Goal: Information Seeking & Learning: Learn about a topic

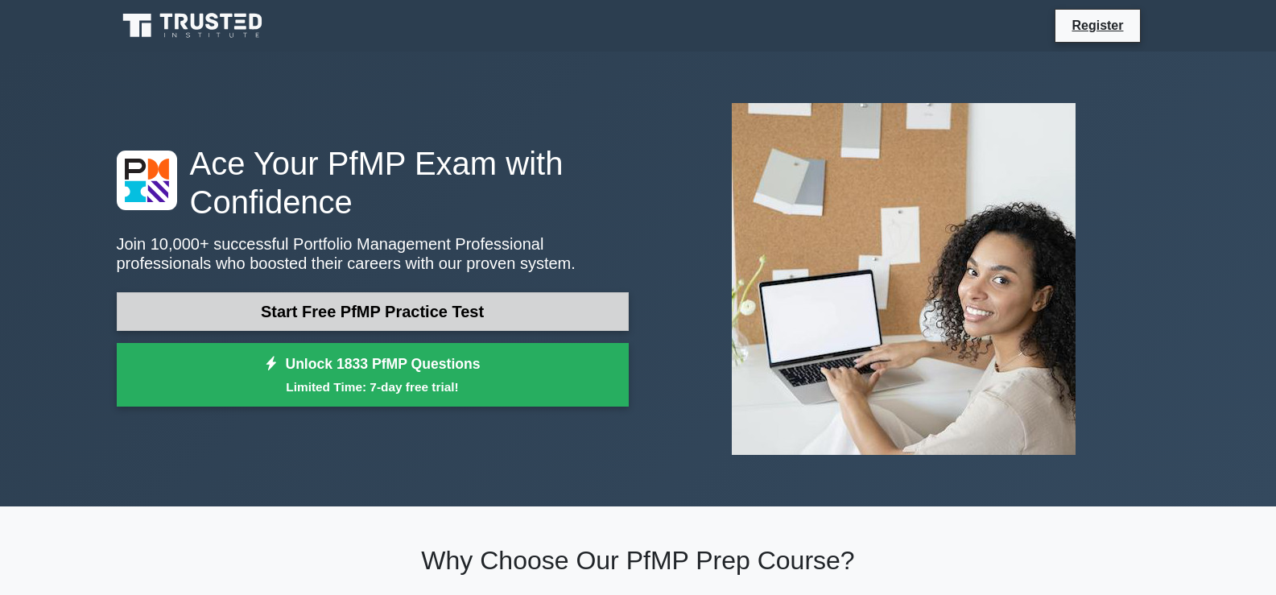
click at [429, 315] on link "Start Free PfMP Practice Test" at bounding box center [373, 311] width 512 height 39
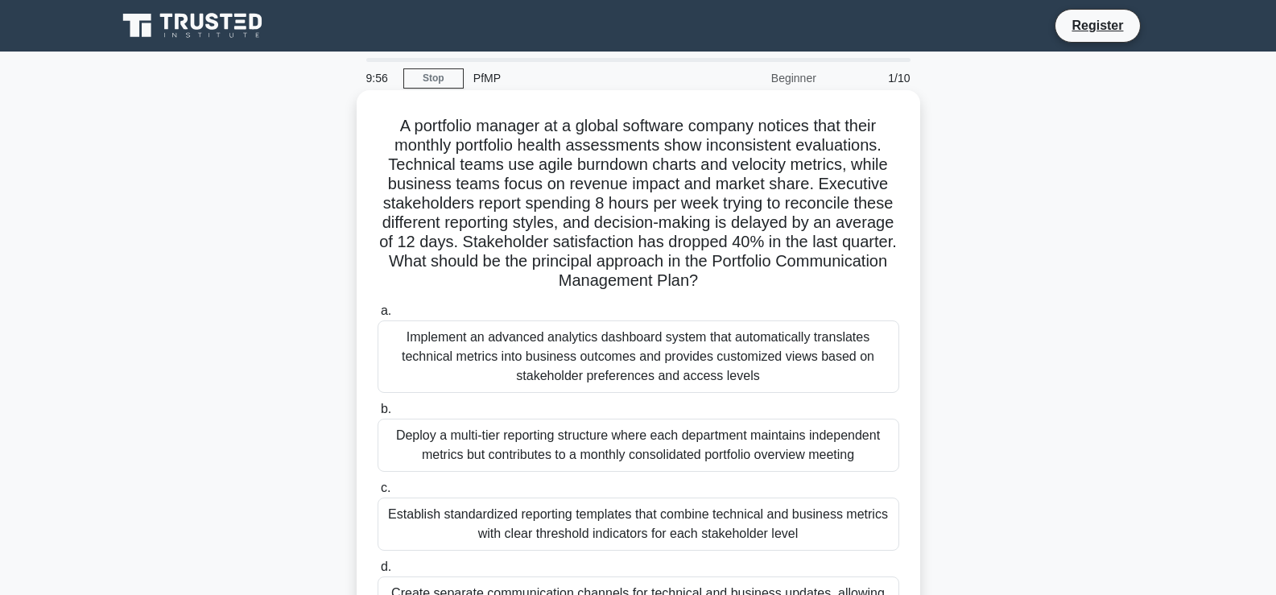
click at [485, 377] on div "Implement an advanced analytics dashboard system that automatically translates …" at bounding box center [639, 356] width 522 height 72
click at [378, 316] on input "a. Implement an advanced analytics dashboard system that automatically translat…" at bounding box center [378, 311] width 0 height 10
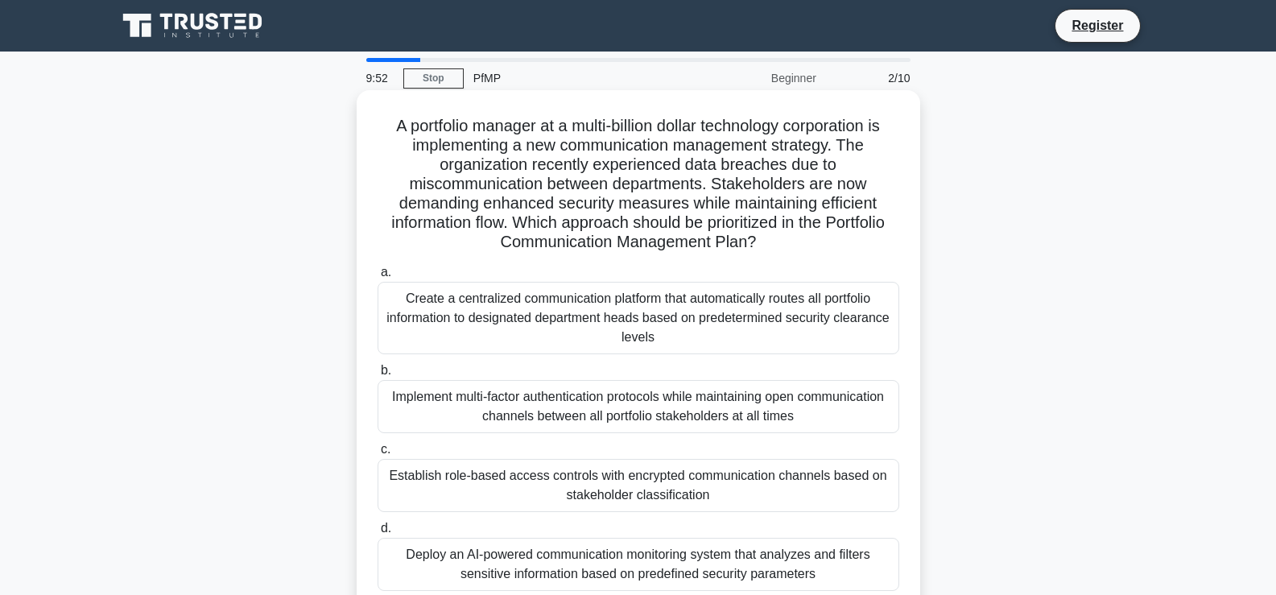
click at [598, 430] on div "Implement multi-factor authentication protocols while maintaining open communic…" at bounding box center [639, 406] width 522 height 53
click at [378, 376] on input "b. Implement multi-factor authentication protocols while maintaining open commu…" at bounding box center [378, 370] width 0 height 10
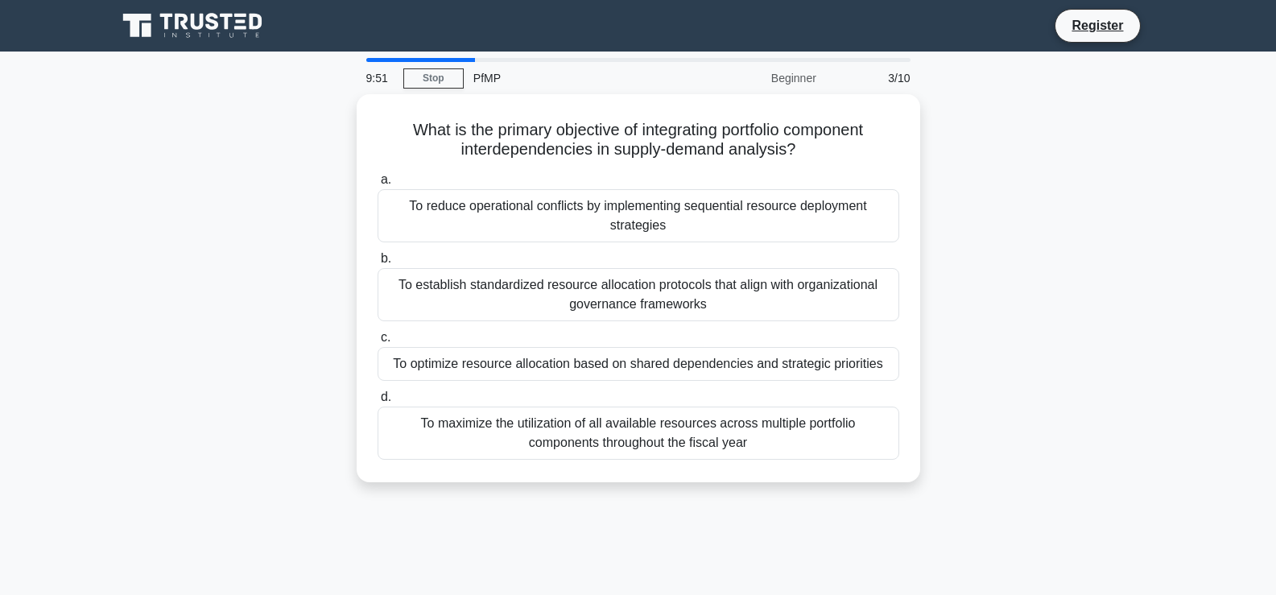
click at [598, 430] on div "To maximize the utilization of all available resources across multiple portfoli…" at bounding box center [639, 433] width 522 height 53
click at [378, 403] on input "d. To maximize the utilization of all available resources across multiple portf…" at bounding box center [378, 397] width 0 height 10
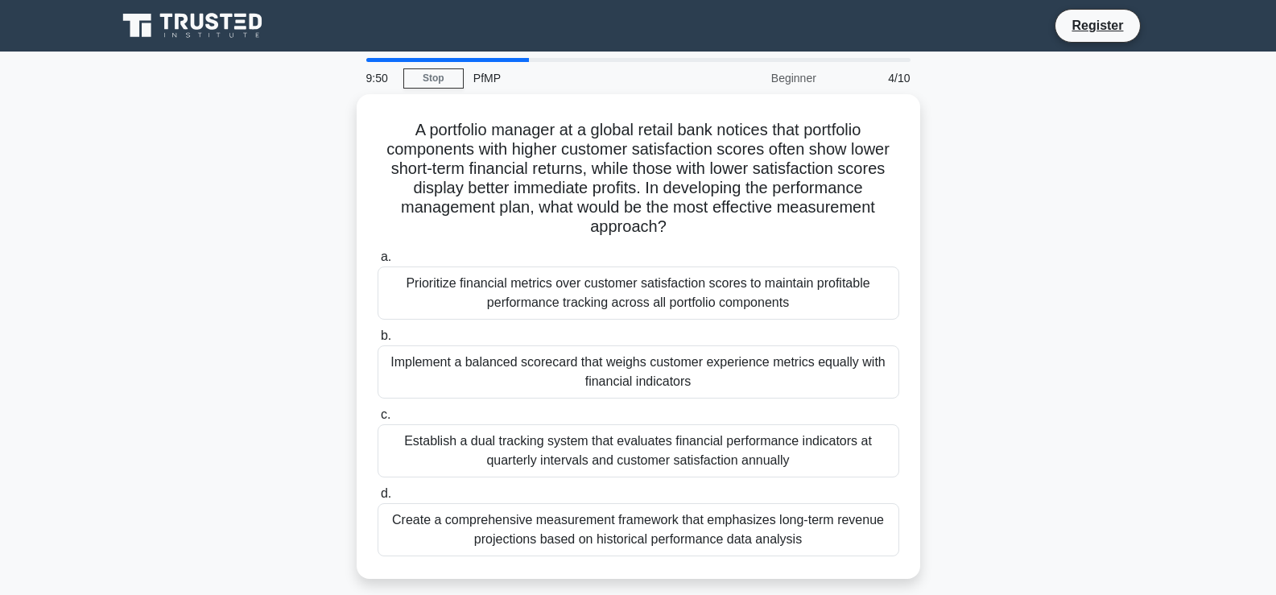
click at [598, 430] on div "Establish a dual tracking system that evaluates financial performance indicator…" at bounding box center [639, 450] width 522 height 53
click at [378, 420] on input "c. Establish a dual tracking system that evaluates financial performance indica…" at bounding box center [378, 415] width 0 height 10
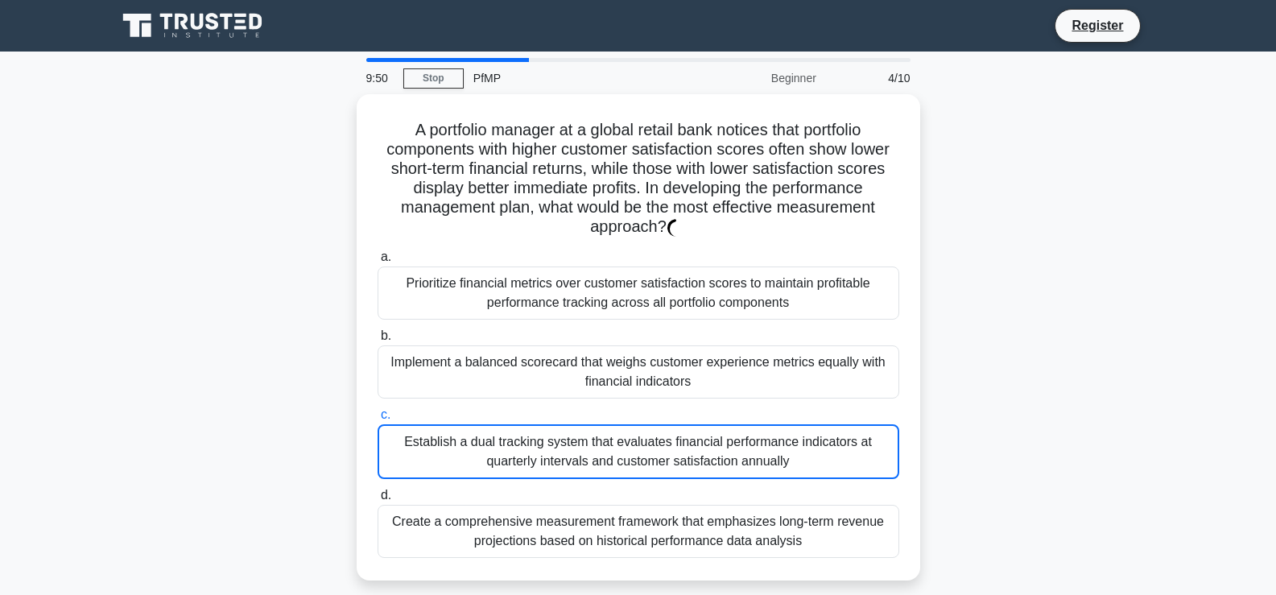
click at [598, 430] on div "Establish a dual tracking system that evaluates financial performance indicator…" at bounding box center [639, 451] width 522 height 55
click at [378, 420] on input "c. Establish a dual tracking system that evaluates financial performance indica…" at bounding box center [378, 415] width 0 height 10
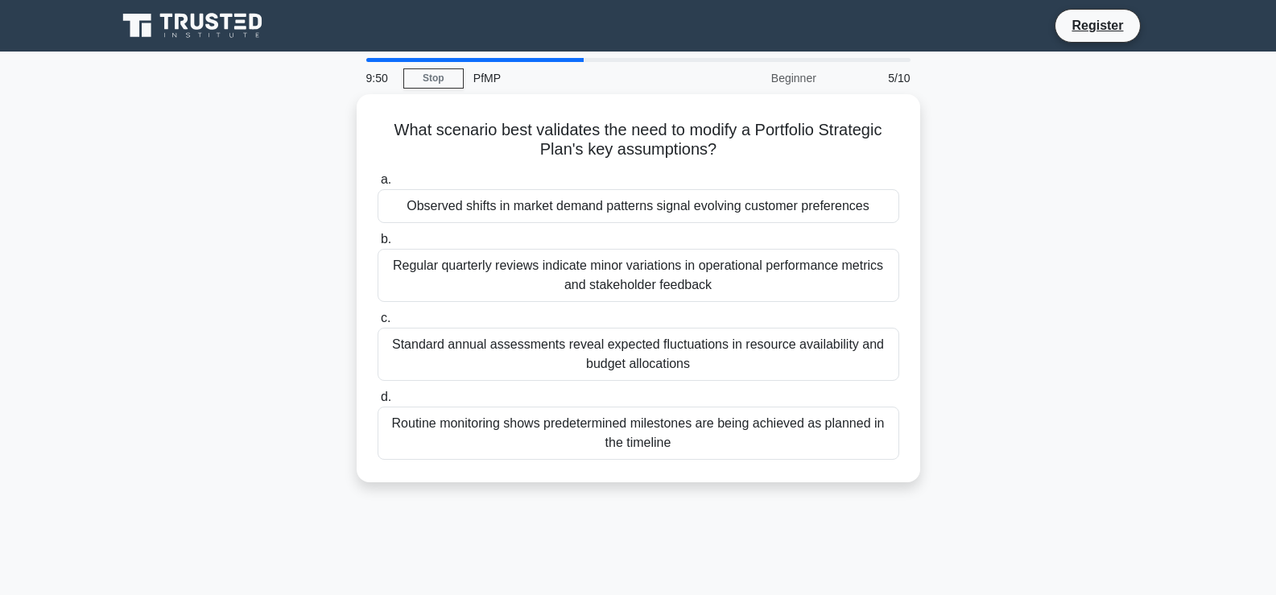
click at [598, 430] on div "Routine monitoring shows predetermined milestones are being achieved as planned…" at bounding box center [639, 433] width 522 height 53
click at [378, 403] on input "d. Routine monitoring shows predetermined milestones are being achieved as plan…" at bounding box center [378, 397] width 0 height 10
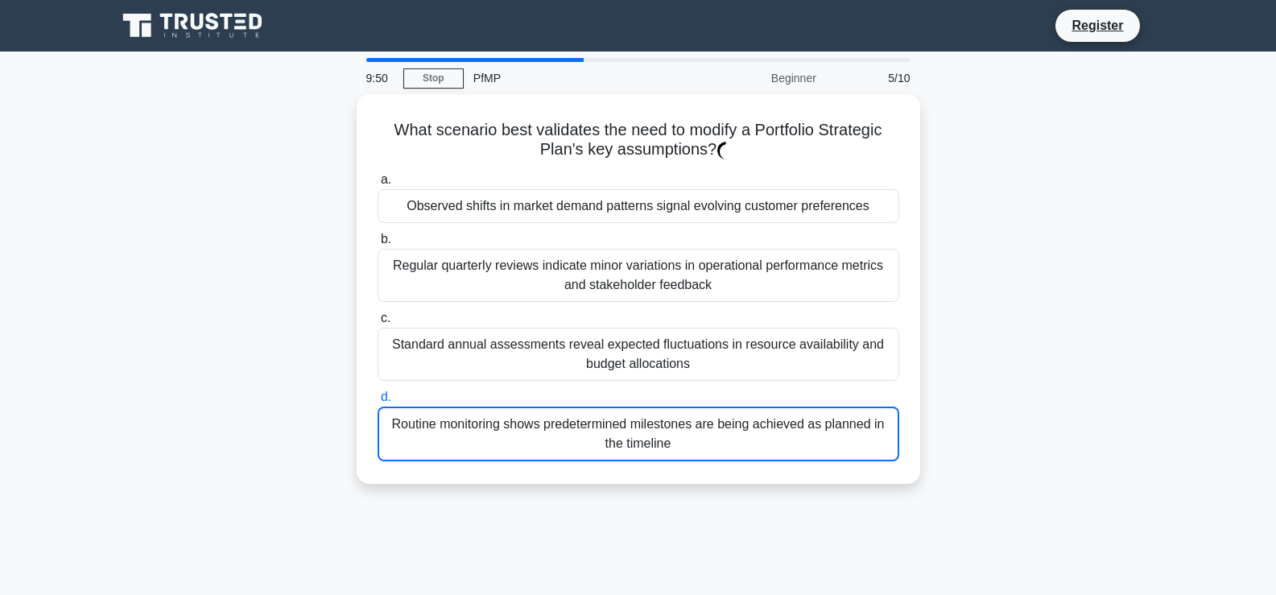
click at [598, 430] on div "Routine monitoring shows predetermined milestones are being achieved as planned…" at bounding box center [639, 434] width 522 height 55
click at [378, 403] on input "d. Routine monitoring shows predetermined milestones are being achieved as plan…" at bounding box center [378, 397] width 0 height 10
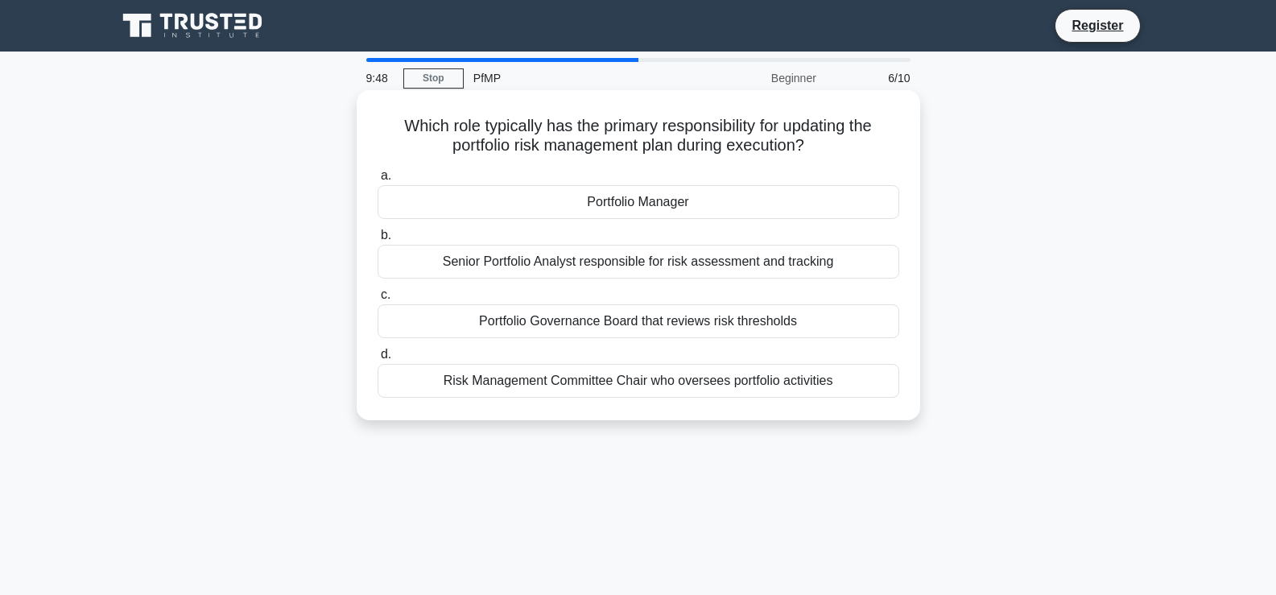
click at [607, 334] on div "Portfolio Governance Board that reviews risk thresholds" at bounding box center [639, 321] width 522 height 34
click at [378, 300] on input "c. Portfolio Governance Board that reviews risk thresholds" at bounding box center [378, 295] width 0 height 10
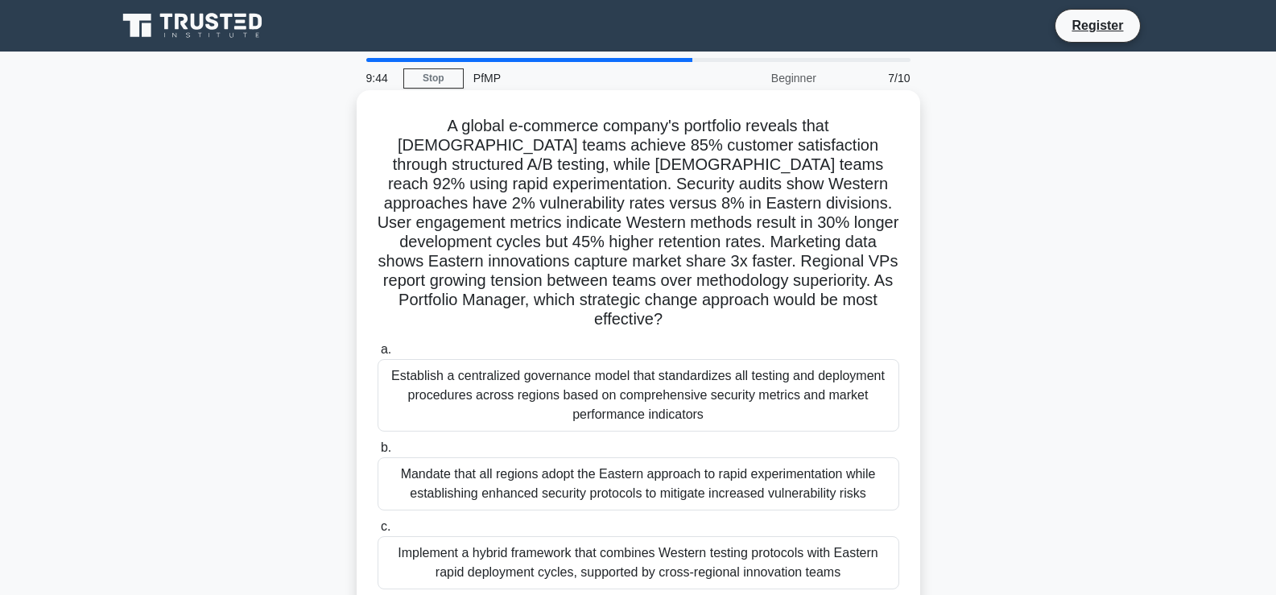
click at [582, 547] on div "Implement a hybrid framework that combines Western testing protocols with Easte…" at bounding box center [639, 562] width 522 height 53
click at [378, 532] on input "c. Implement a hybrid framework that combines Western testing protocols with Ea…" at bounding box center [378, 527] width 0 height 10
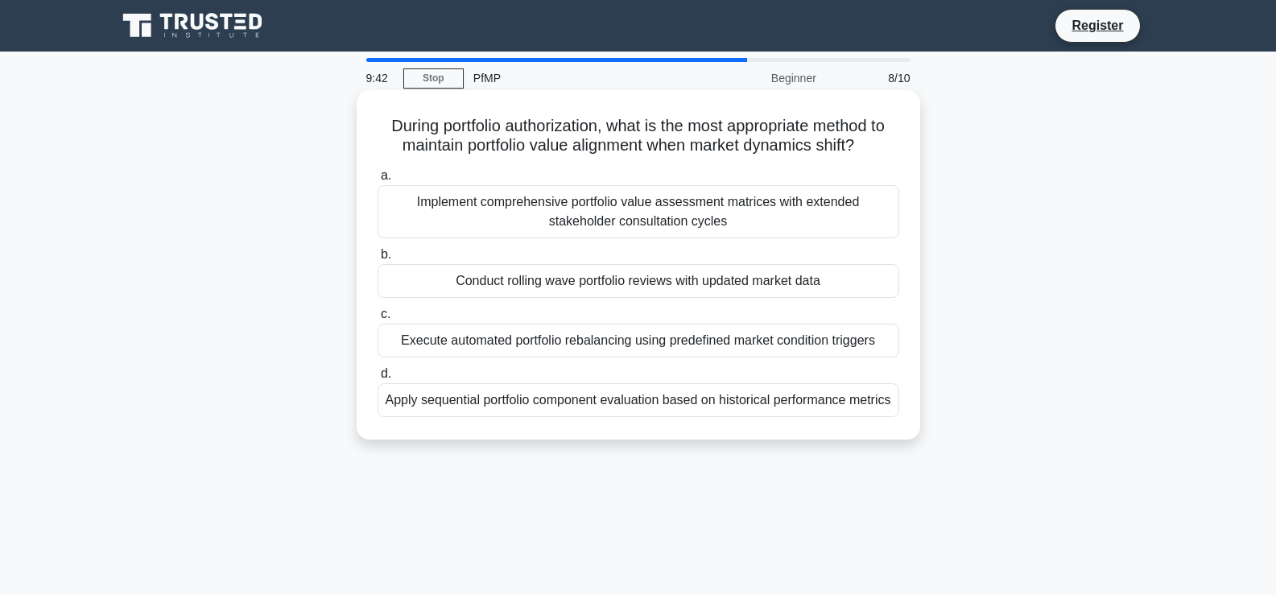
click at [549, 403] on div "Apply sequential portfolio component evaluation based on historical performance…" at bounding box center [639, 400] width 522 height 34
click at [378, 379] on input "d. Apply sequential portfolio component evaluation based on historical performa…" at bounding box center [378, 374] width 0 height 10
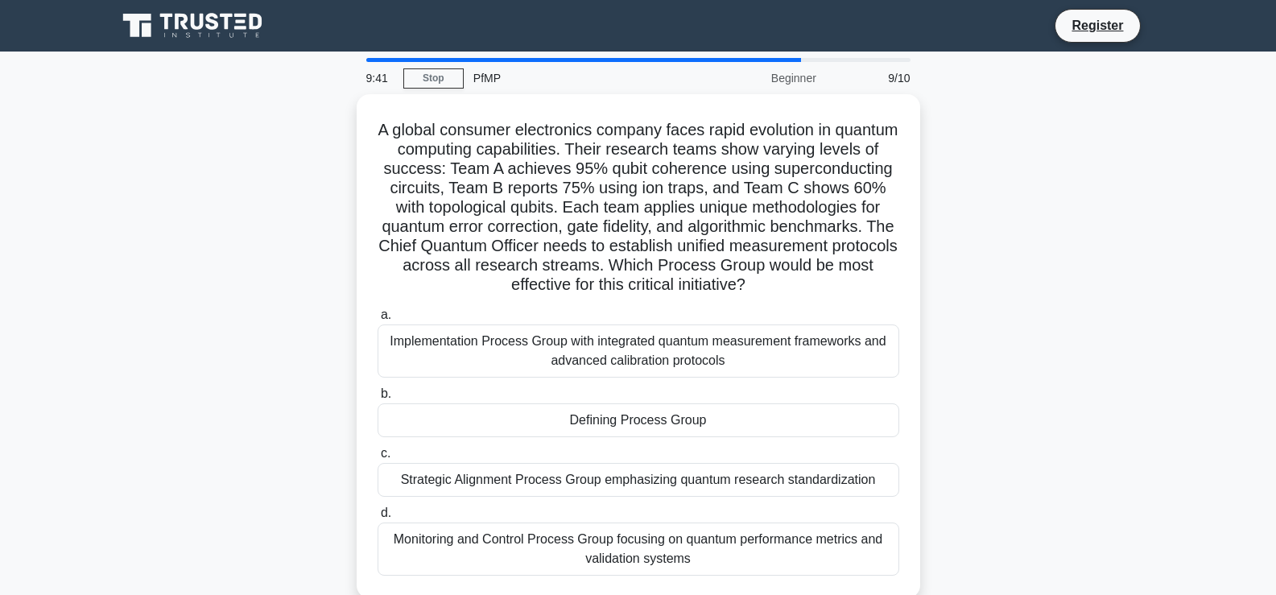
click at [549, 403] on div "Defining Process Group" at bounding box center [639, 420] width 522 height 34
click at [378, 399] on input "b. Defining Process Group" at bounding box center [378, 394] width 0 height 10
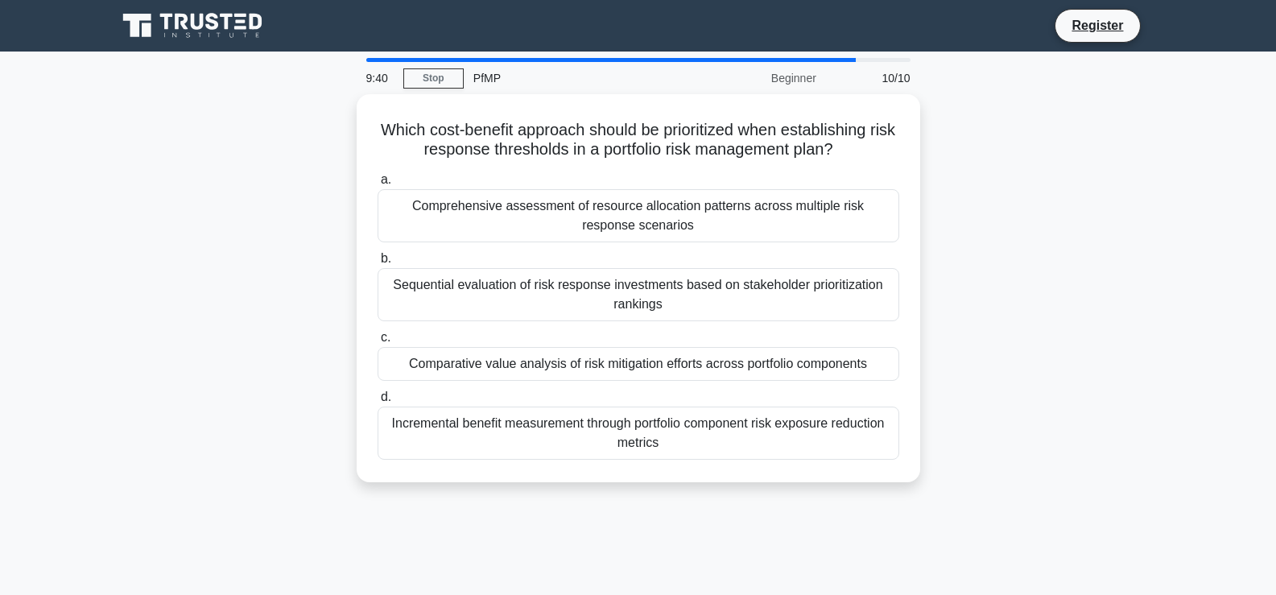
click at [549, 403] on label "d. Incremental benefit measurement through portfolio component risk exposure re…" at bounding box center [639, 423] width 522 height 72
click at [378, 403] on input "d. Incremental benefit measurement through portfolio component risk exposure re…" at bounding box center [378, 397] width 0 height 10
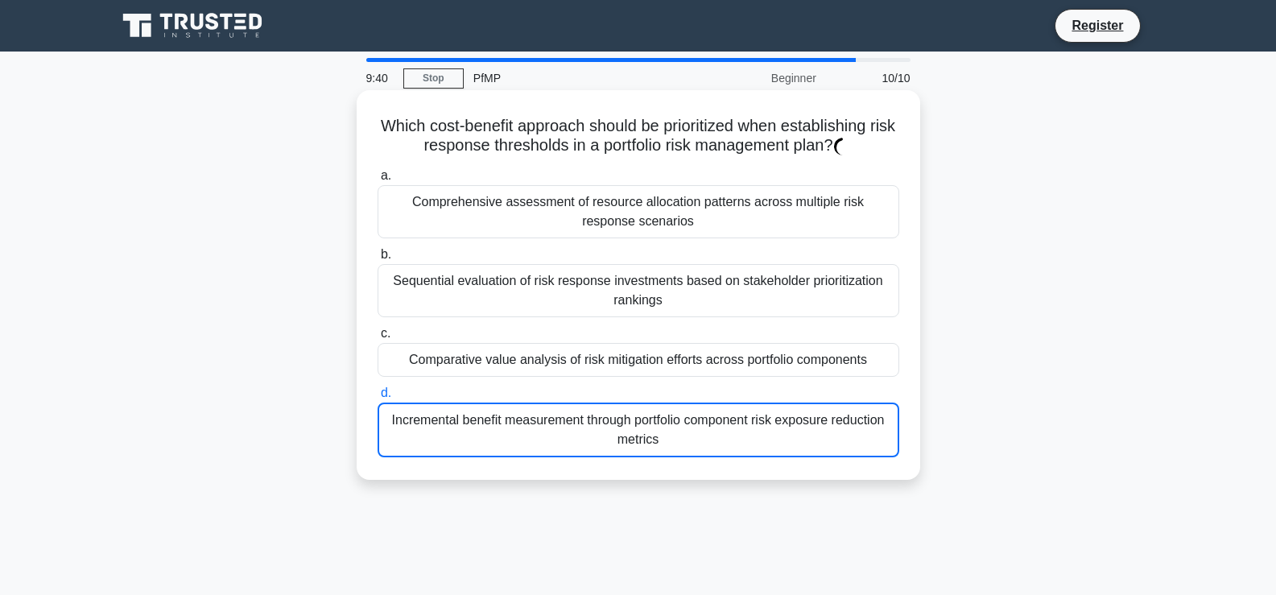
click at [549, 403] on label "d. Incremental benefit measurement through portfolio component risk exposure re…" at bounding box center [639, 420] width 522 height 74
click at [378, 398] on input "d. Incremental benefit measurement through portfolio component risk exposure re…" at bounding box center [378, 393] width 0 height 10
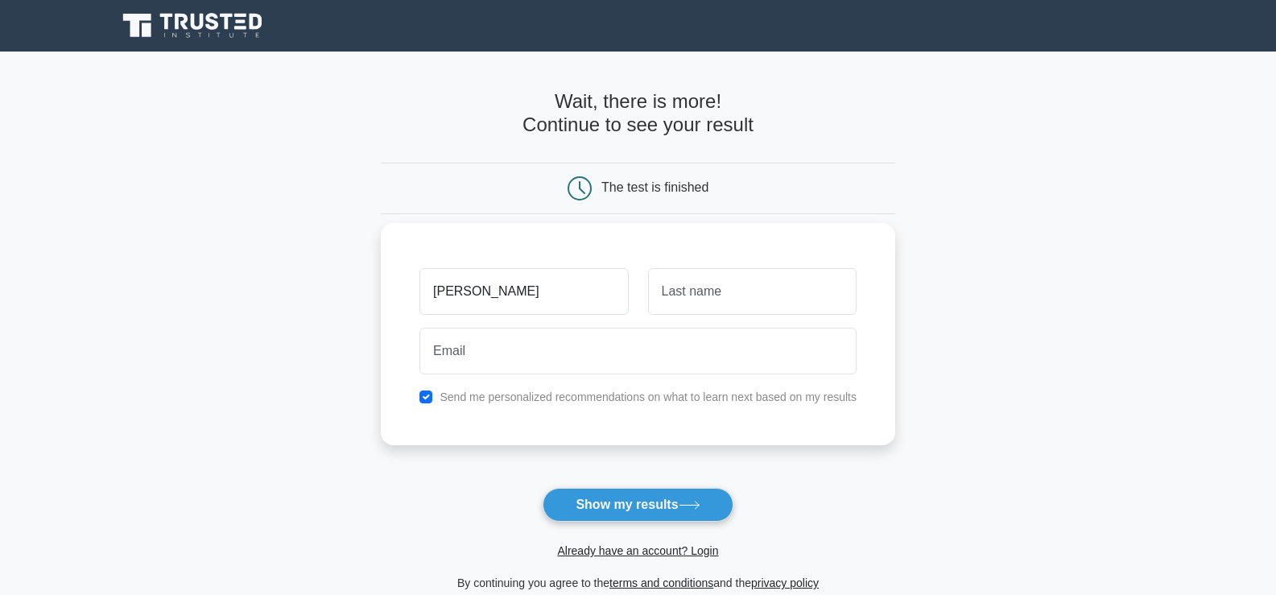
type input "[PERSON_NAME]"
click at [726, 287] on input "text" at bounding box center [752, 291] width 209 height 47
type input "moseti"
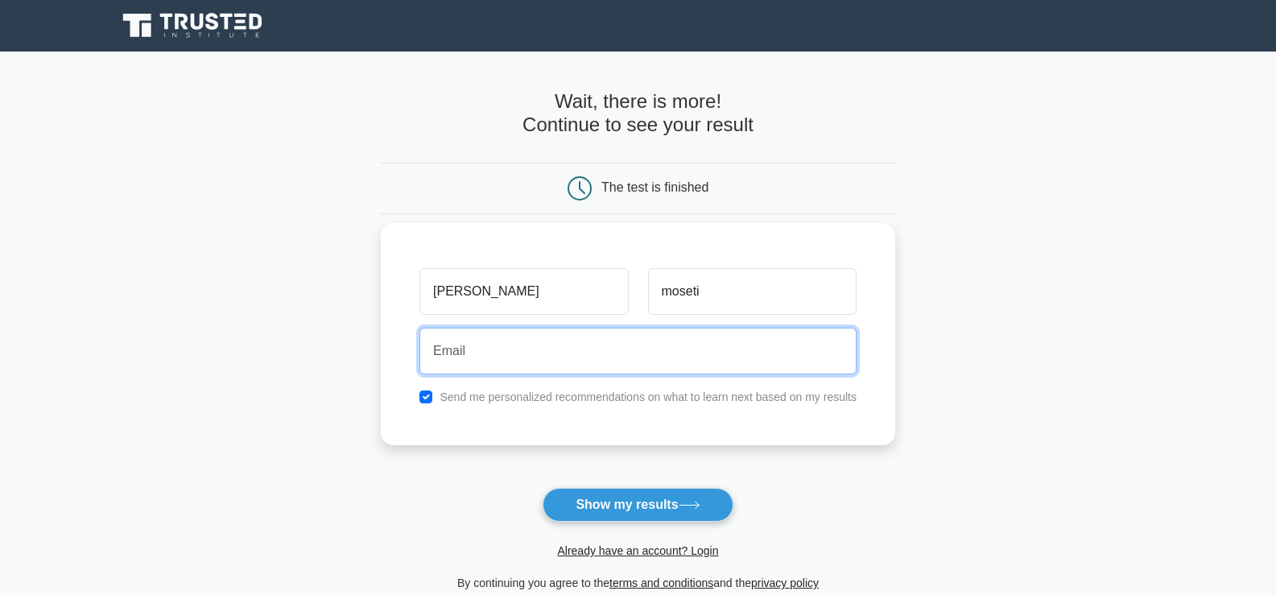
click at [561, 365] on input "email" at bounding box center [637, 351] width 437 height 47
type input "sally moseti"
click at [543, 488] on button "Show my results" at bounding box center [638, 505] width 190 height 34
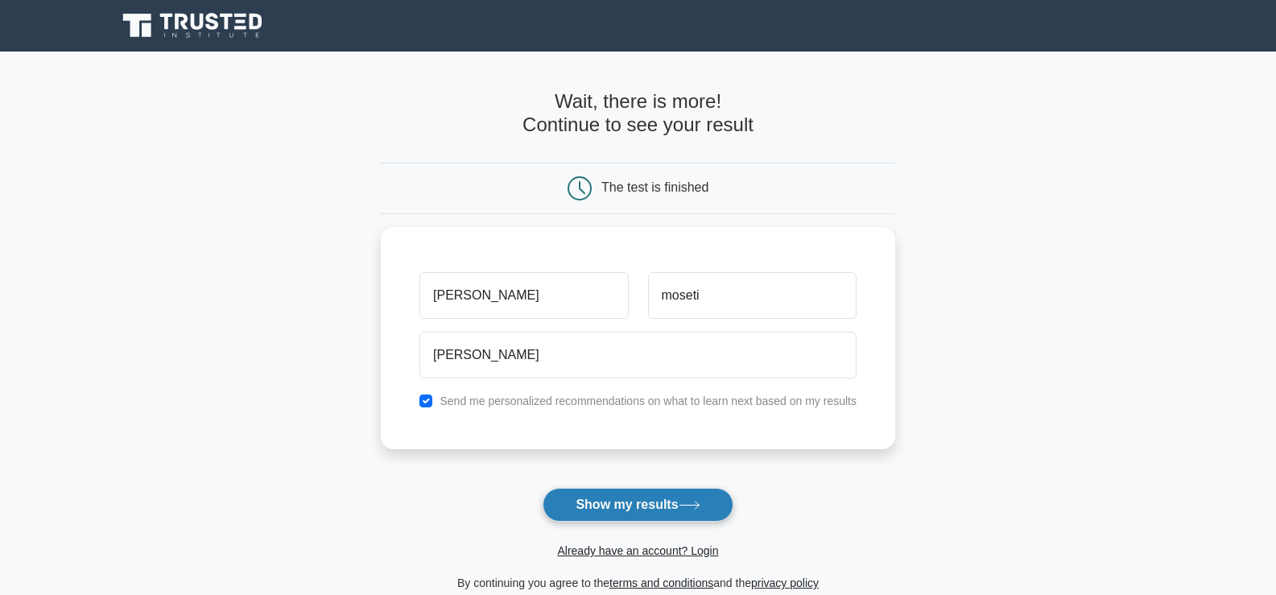
click at [672, 514] on button "Show my results" at bounding box center [638, 505] width 190 height 34
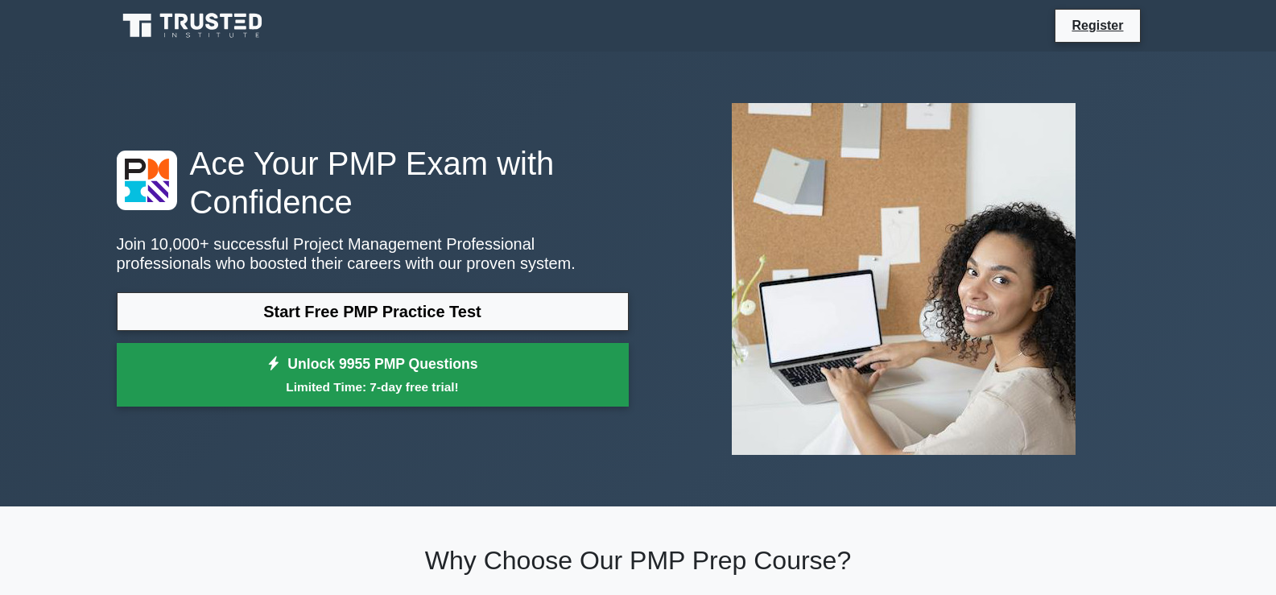
click at [436, 362] on link "Unlock 9955 PMP Questions Limited Time: 7-day free trial!" at bounding box center [373, 375] width 512 height 64
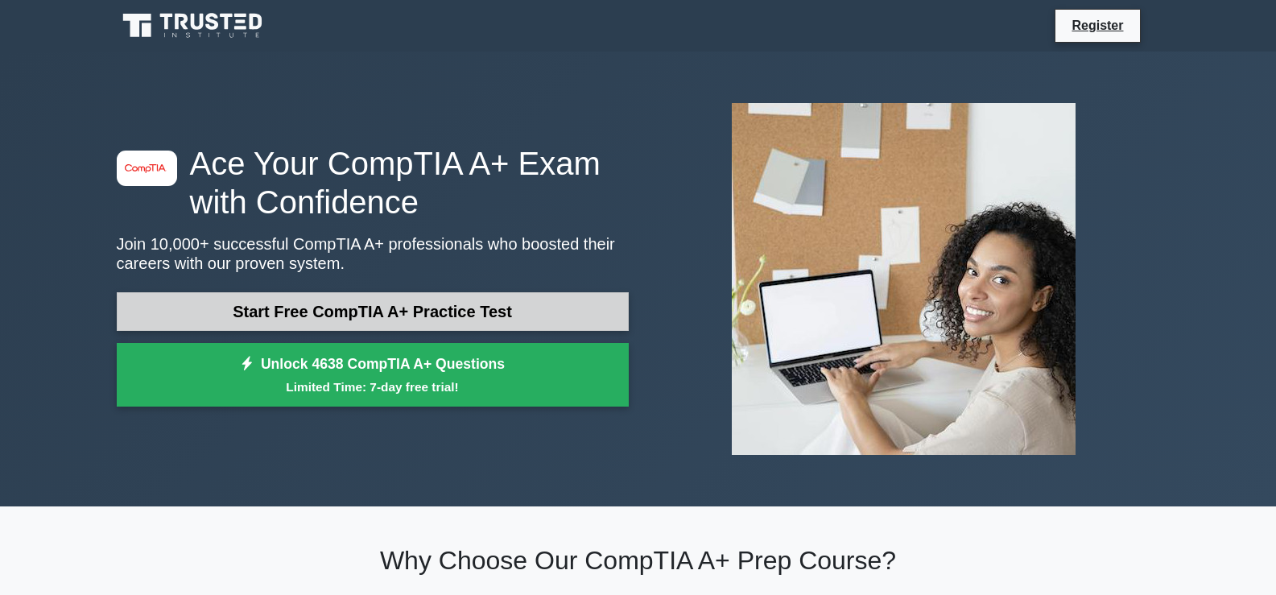
click at [320, 324] on link "Start Free CompTIA A+ Practice Test" at bounding box center [373, 311] width 512 height 39
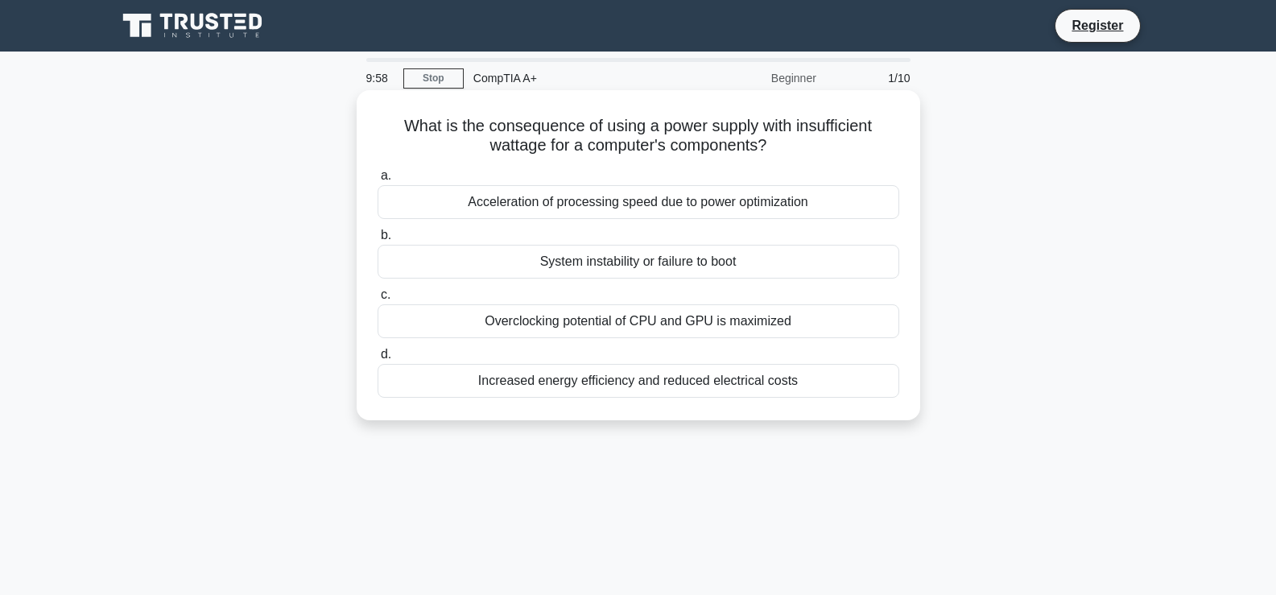
click at [416, 266] on div "System instability or failure to boot" at bounding box center [639, 262] width 522 height 34
click at [378, 241] on input "b. System instability or failure to boot" at bounding box center [378, 235] width 0 height 10
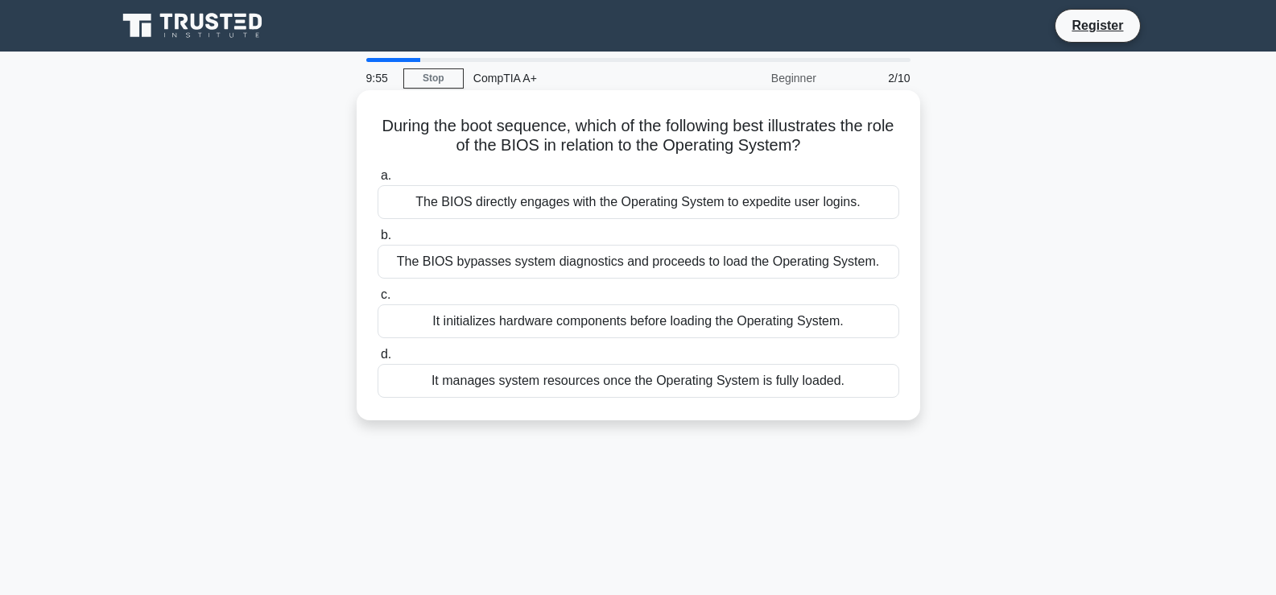
click at [441, 203] on div "The BIOS directly engages with the Operating System to expedite user logins." at bounding box center [639, 202] width 522 height 34
click at [378, 181] on input "a. The BIOS directly engages with the Operating System to expedite user logins." at bounding box center [378, 176] width 0 height 10
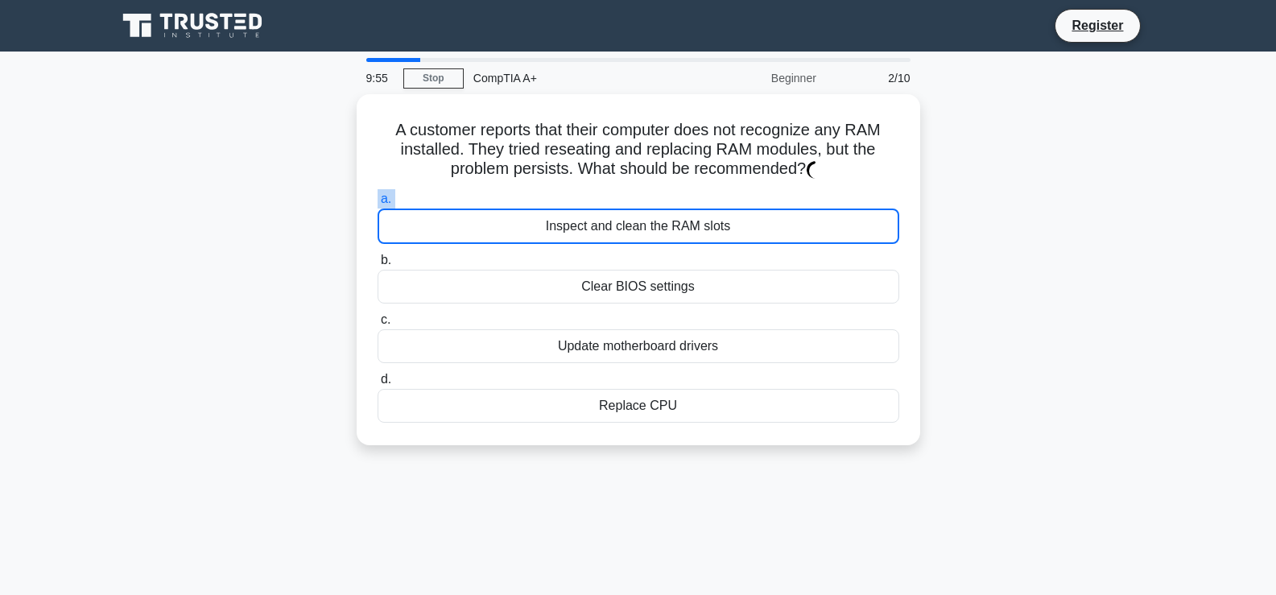
click at [441, 203] on label "a. Inspect and clean the RAM slots" at bounding box center [639, 216] width 522 height 55
click at [378, 203] on input "a. Inspect and clean the RAM slots" at bounding box center [378, 199] width 0 height 10
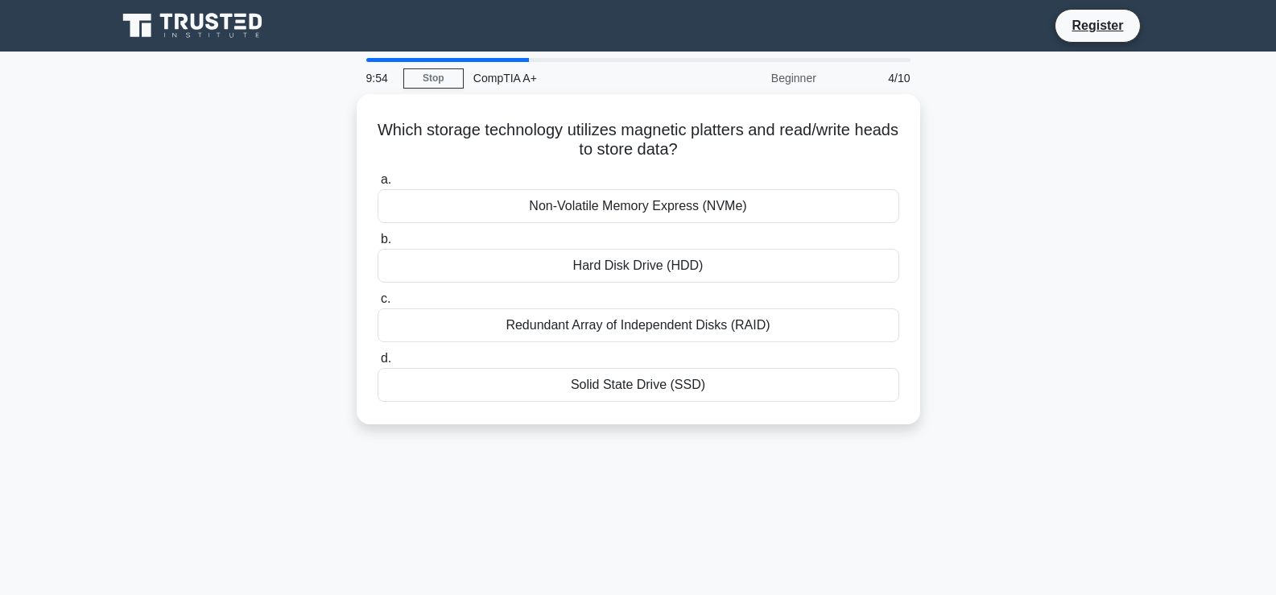
click at [438, 175] on label "a. Non-Volatile Memory Express (NVMe)" at bounding box center [639, 196] width 522 height 53
click at [378, 175] on input "a. Non-Volatile Memory Express (NVMe)" at bounding box center [378, 180] width 0 height 10
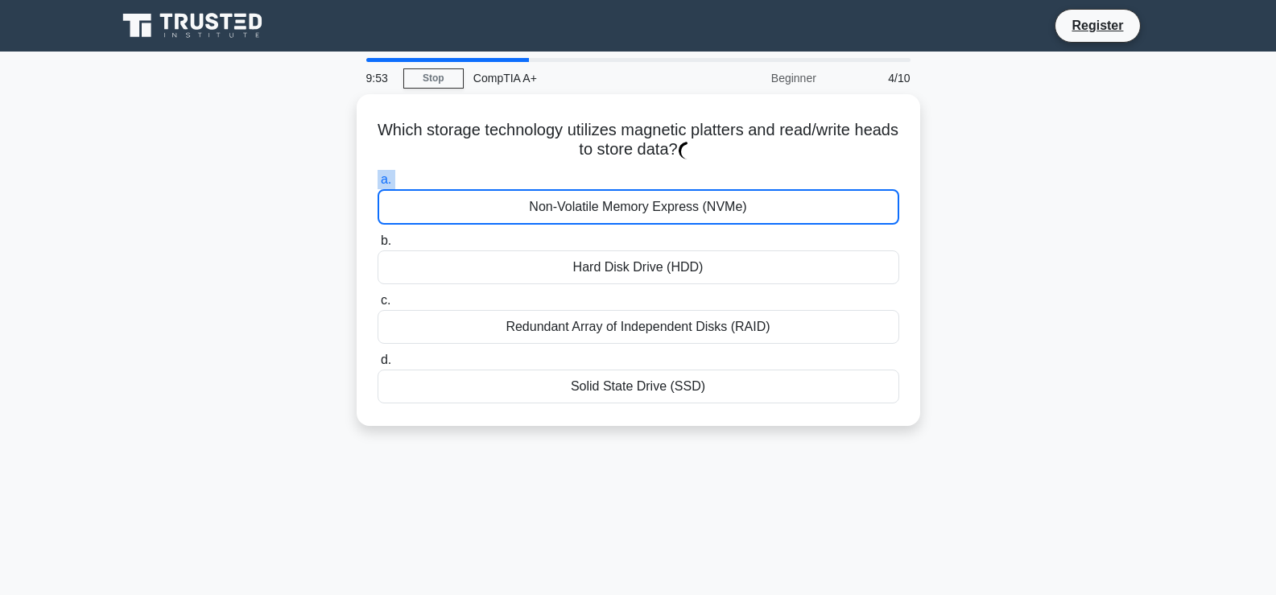
click at [438, 175] on label "a. Non-Volatile Memory Express (NVMe)" at bounding box center [639, 197] width 522 height 55
click at [378, 175] on input "a. Non-Volatile Memory Express (NVMe)" at bounding box center [378, 180] width 0 height 10
click at [438, 175] on label "a. Non-Volatile Memory Express (NVMe)" at bounding box center [639, 197] width 522 height 55
click at [378, 175] on input "a. Non-Volatile Memory Express (NVMe)" at bounding box center [378, 180] width 0 height 10
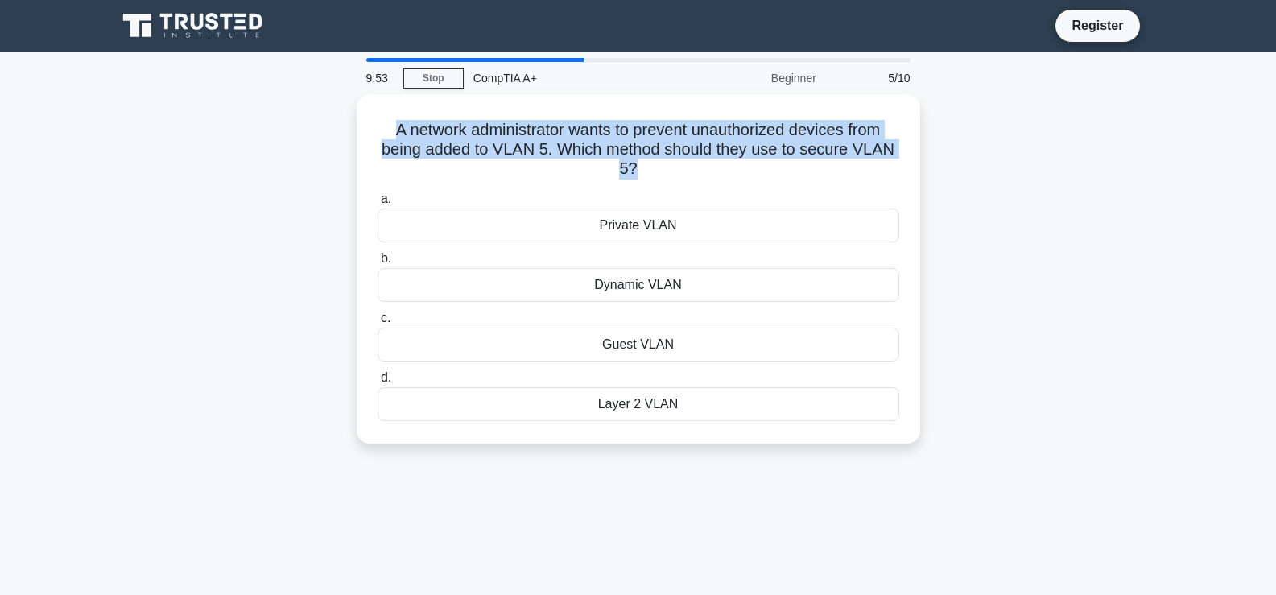
click at [438, 175] on h5 "A network administrator wants to prevent unauthorized devices from being added …" at bounding box center [638, 150] width 525 height 60
